Goal: Find specific page/section: Find specific page/section

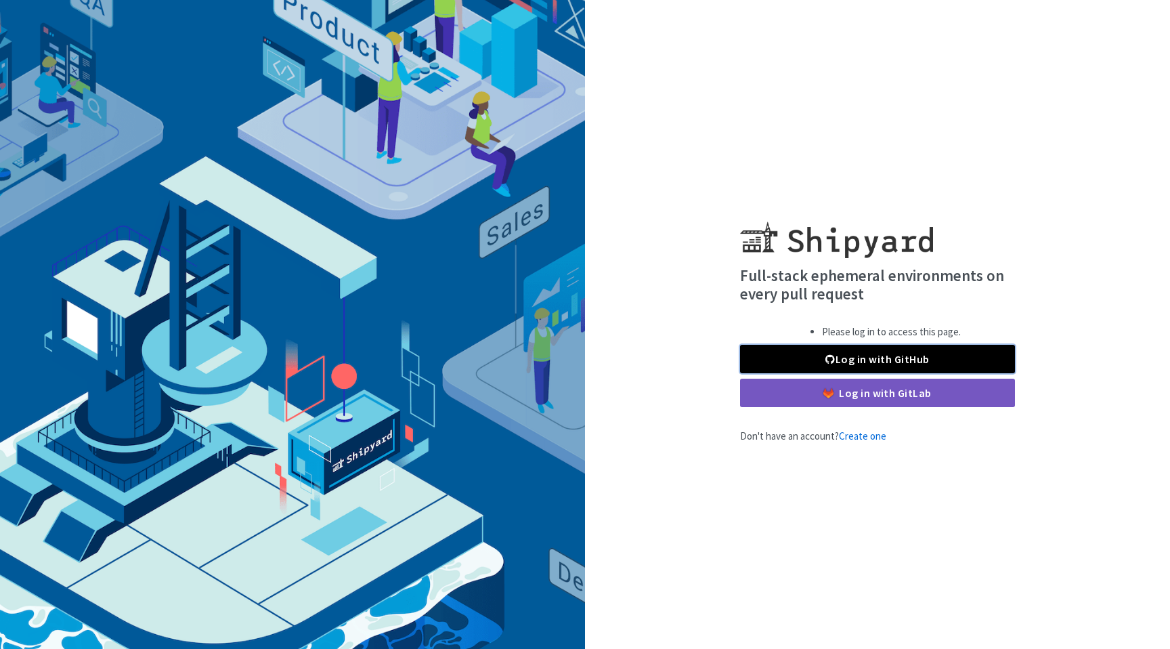
click at [904, 357] on link "Log in with GitHub" at bounding box center [877, 359] width 275 height 28
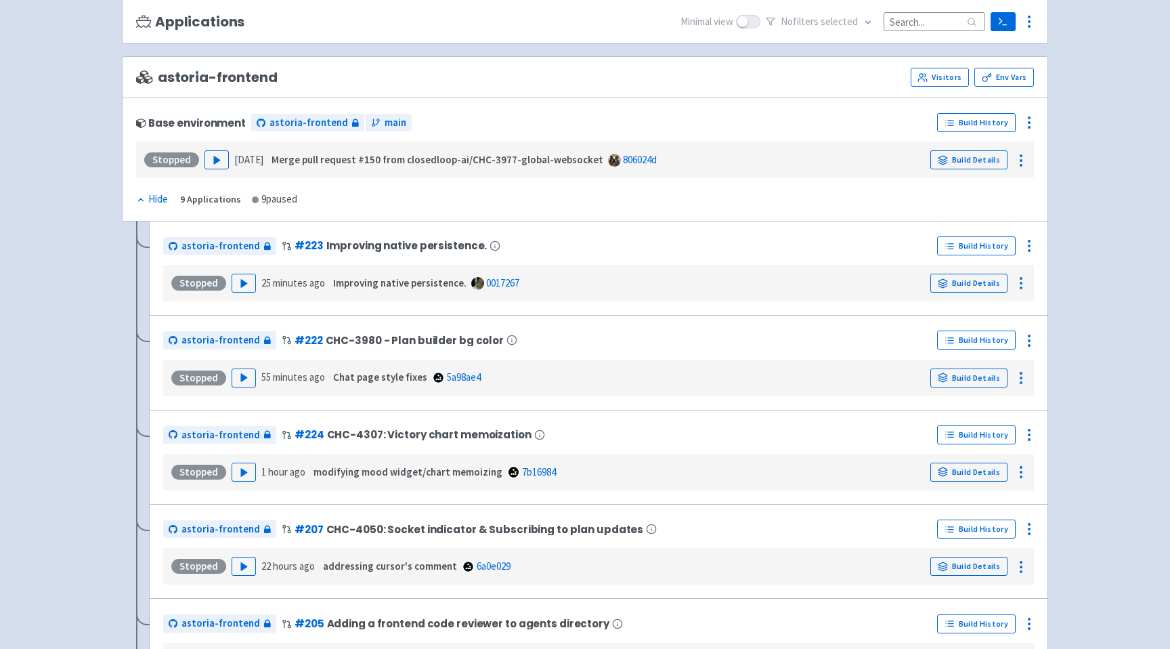
scroll to position [188, 0]
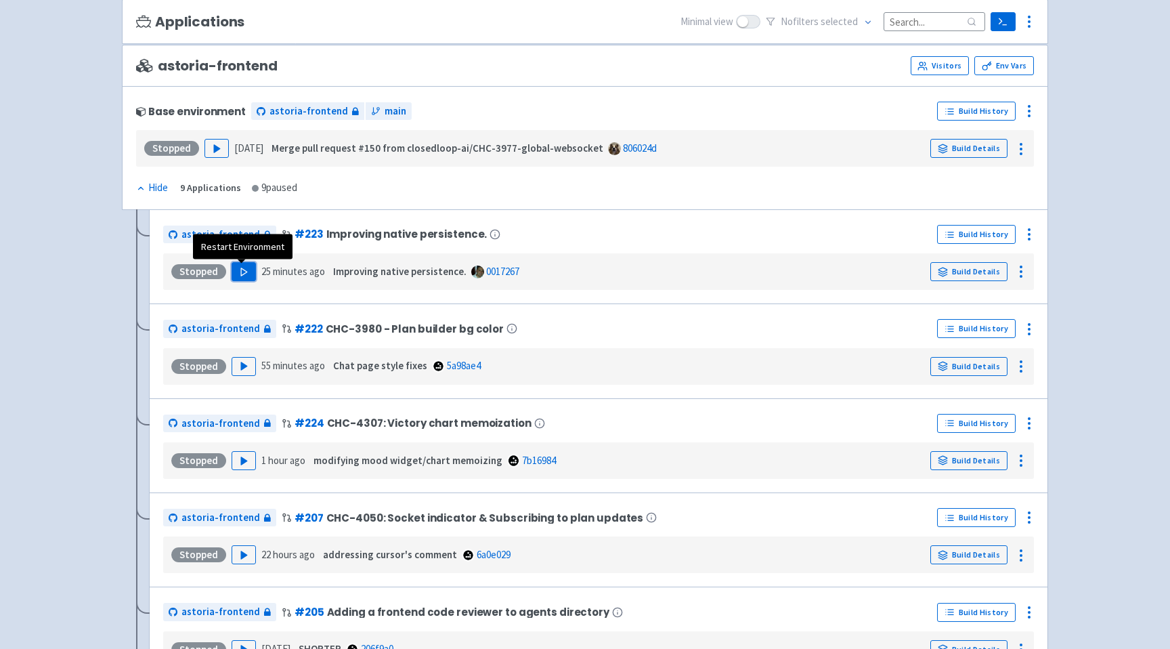
click at [245, 277] on icon "button" at bounding box center [244, 272] width 10 height 10
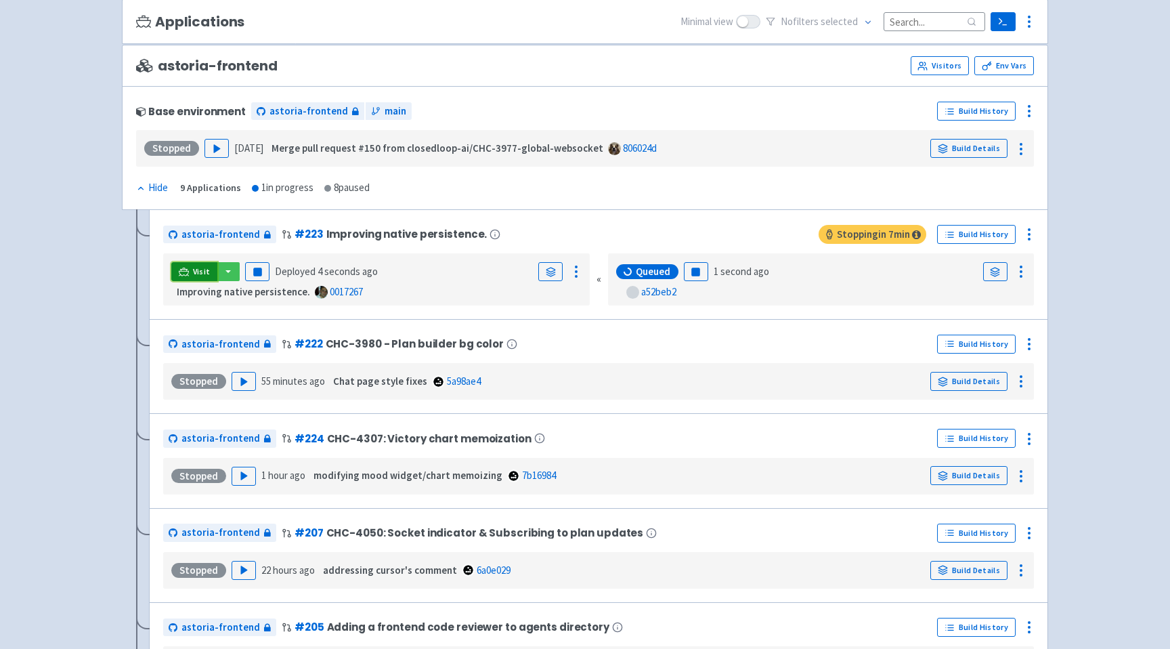
click at [195, 269] on span "Visit" at bounding box center [202, 271] width 18 height 11
click at [230, 269] on button "button" at bounding box center [228, 271] width 23 height 19
click at [247, 314] on link "astoria-frontend (webapp)" at bounding box center [290, 320] width 148 height 21
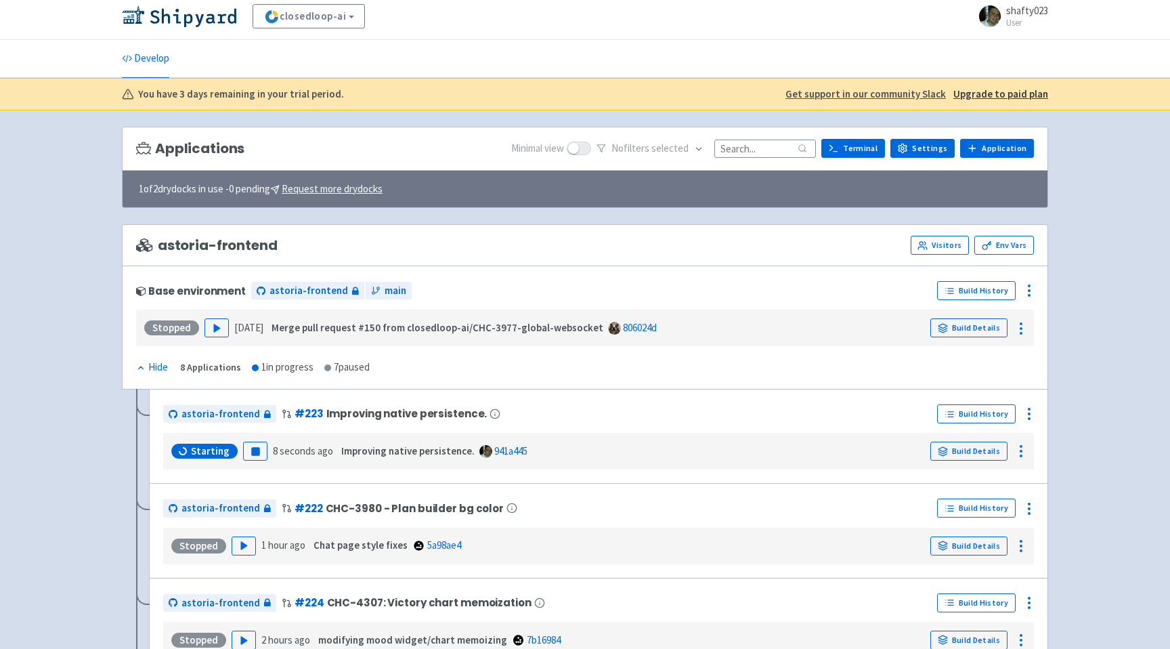
scroll to position [5, 0]
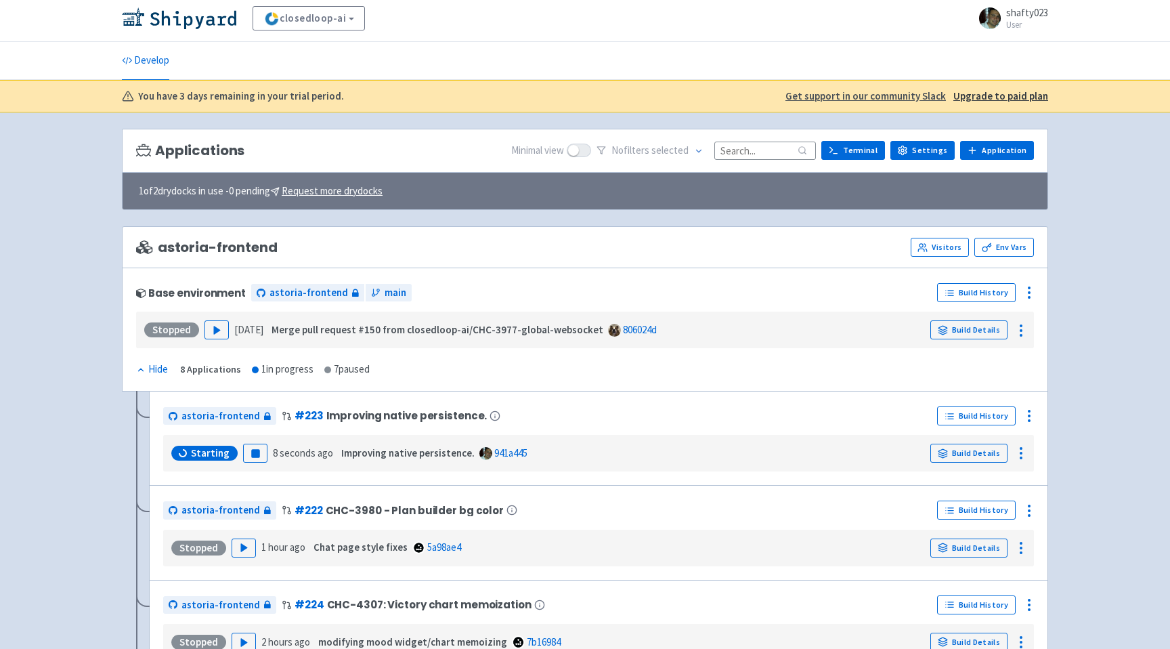
click at [1134, 175] on div "closedloop-ai View Organizations shafty023 User Profile Sign out Develop No s" at bounding box center [585, 539] width 1170 height 1089
click at [228, 447] on button "button" at bounding box center [228, 453] width 23 height 19
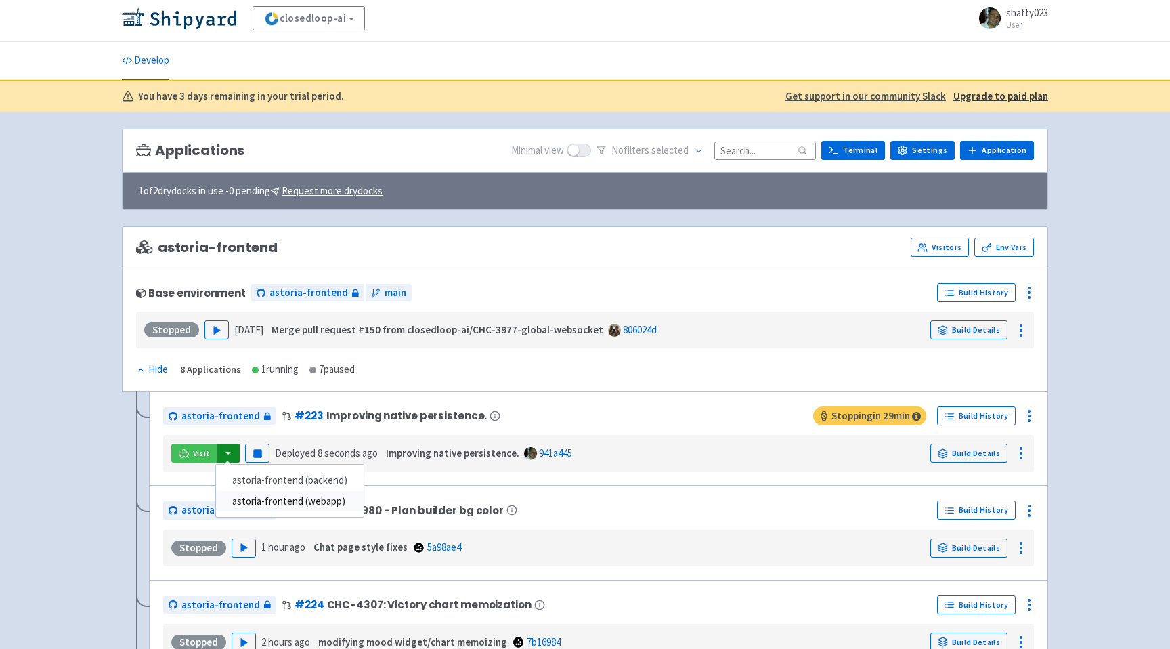
click at [245, 503] on link "astoria-frontend (webapp)" at bounding box center [290, 501] width 148 height 21
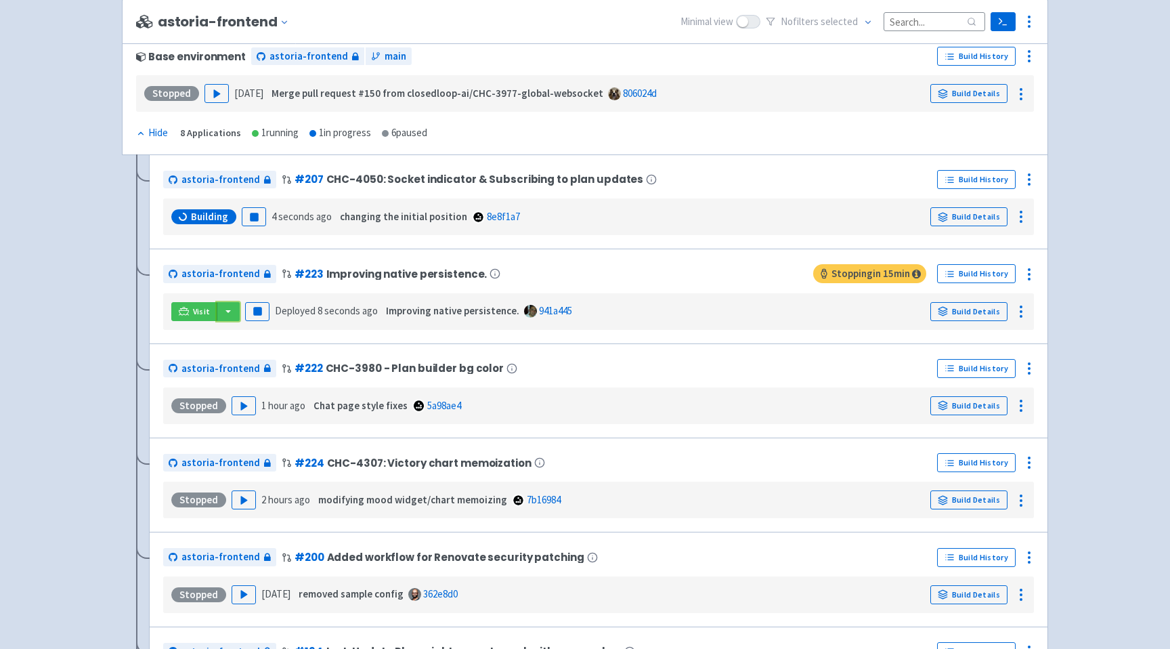
scroll to position [245, 0]
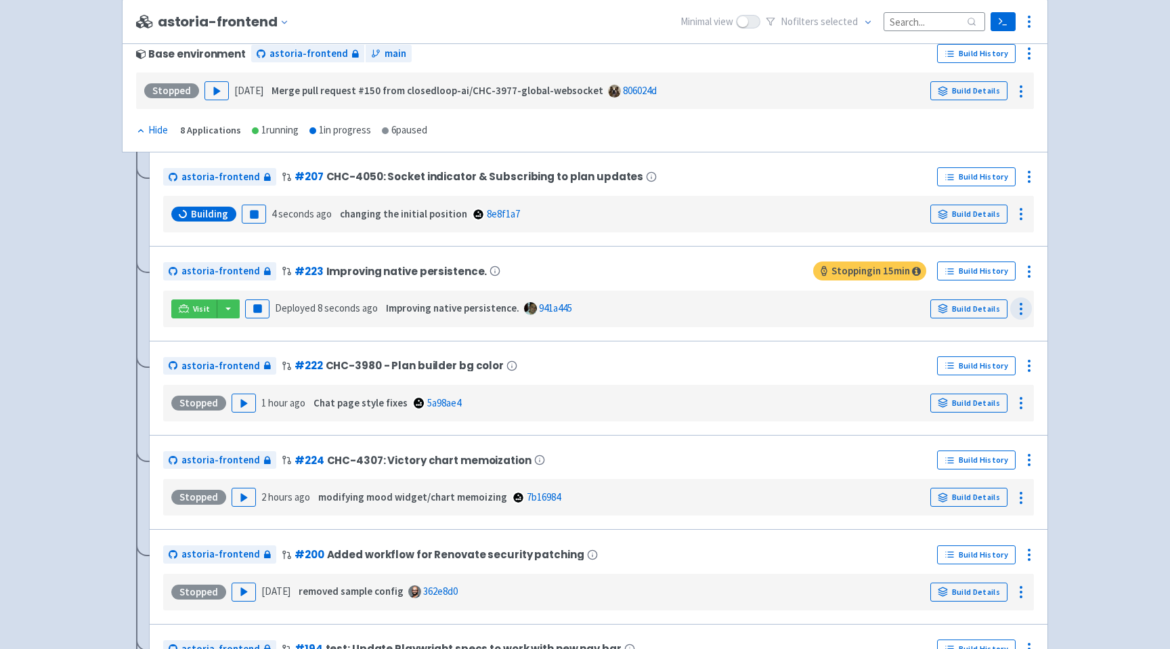
click at [1019, 305] on icon at bounding box center [1021, 309] width 16 height 16
click at [1023, 279] on icon at bounding box center [1029, 271] width 16 height 16
click at [973, 371] on span "Data Dashboard" at bounding box center [967, 374] width 68 height 19
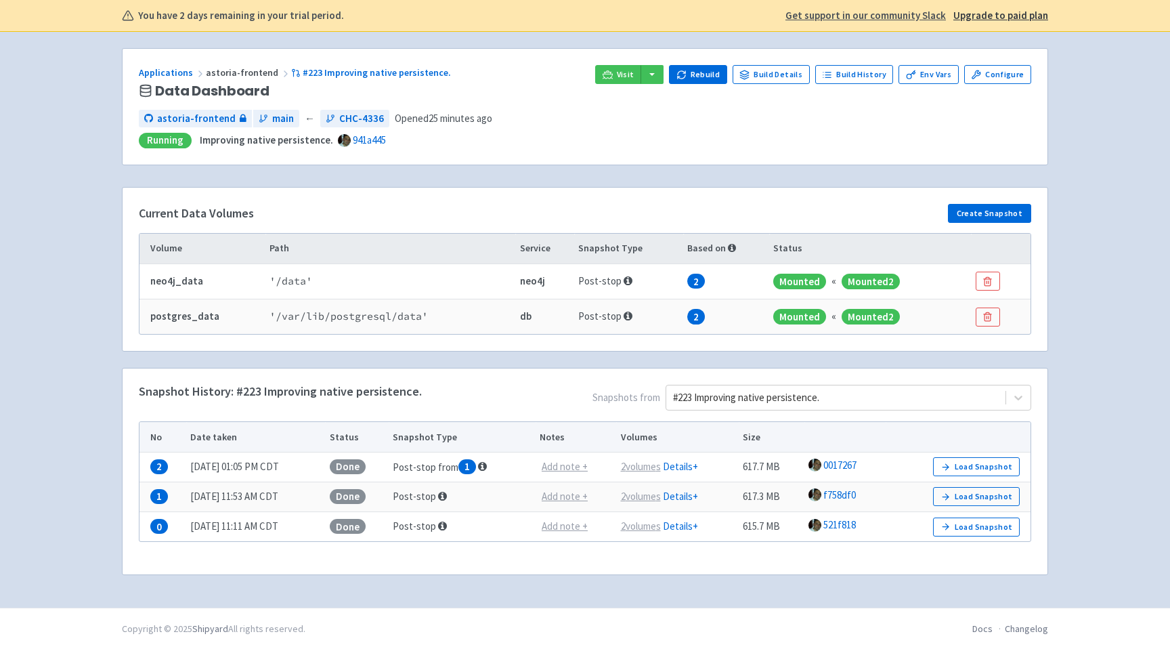
scroll to position [87, 0]
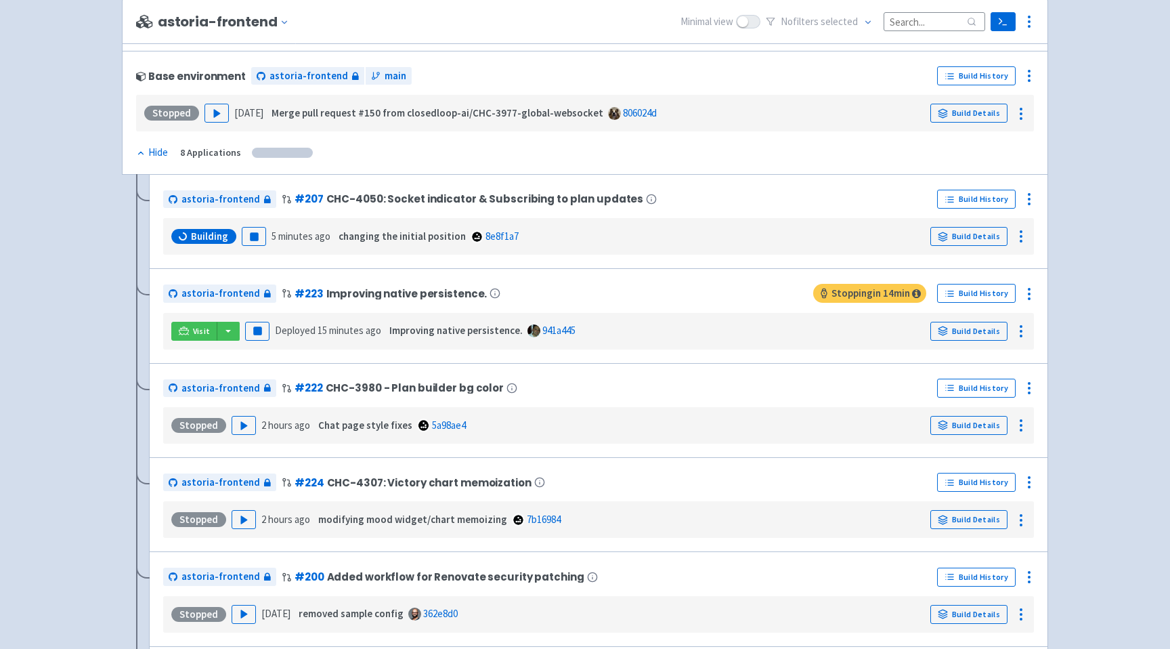
scroll to position [224, 0]
